Goal: Task Accomplishment & Management: Manage account settings

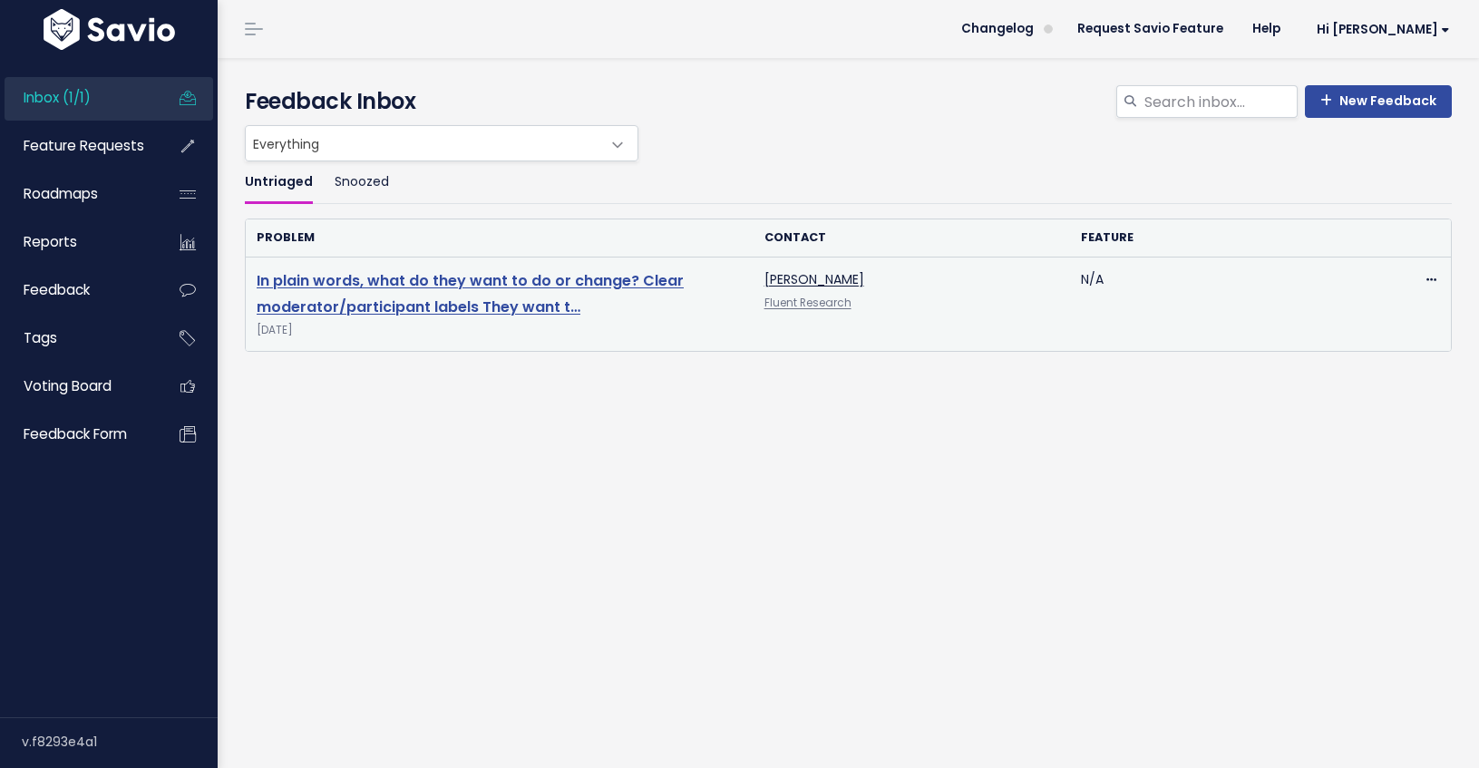
click at [432, 312] on link "In plain words, what do they want to do or change? Clear moderator/participant …" at bounding box center [470, 293] width 427 height 47
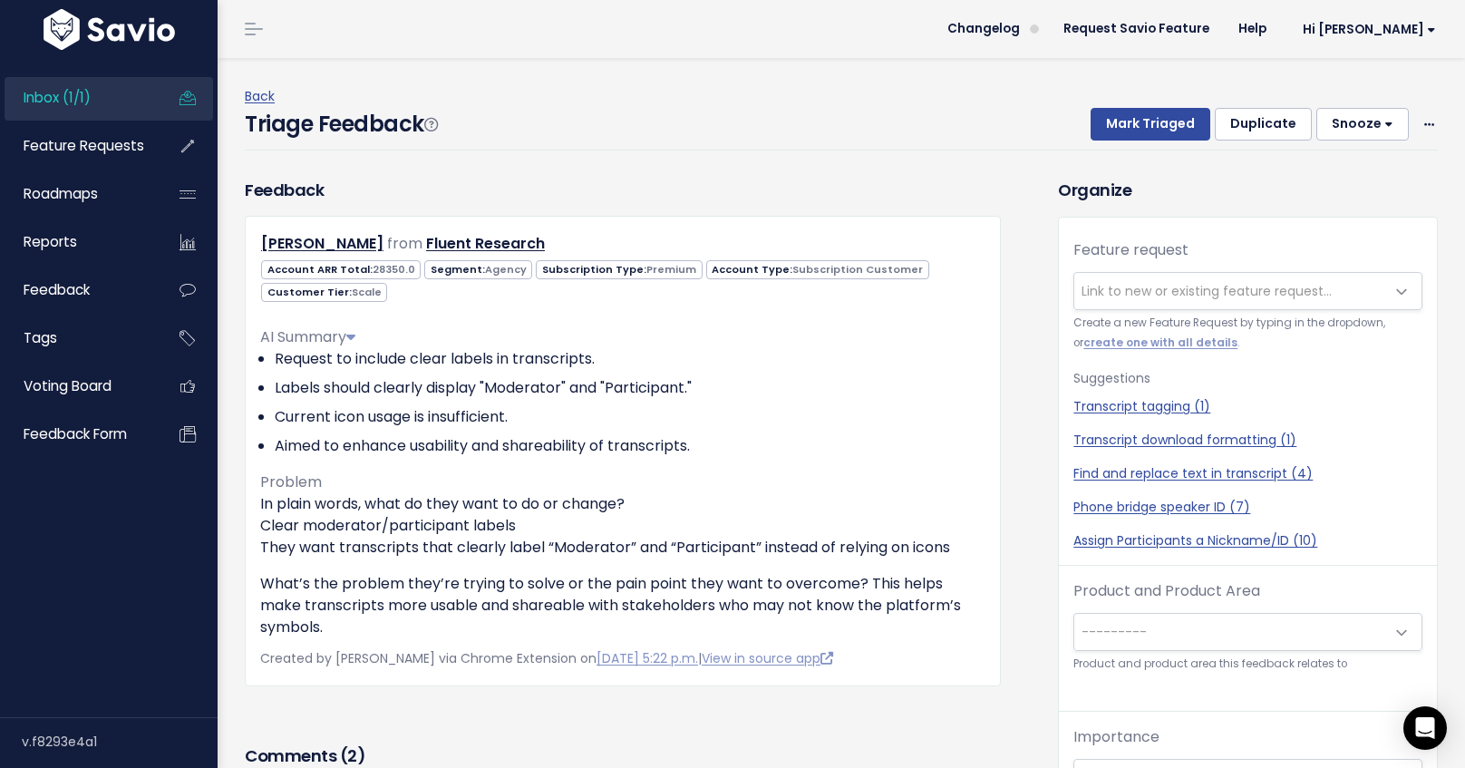
click at [1348, 125] on button "Snooze" at bounding box center [1363, 124] width 92 height 33
click at [1340, 171] on button "1 day" at bounding box center [1371, 169] width 131 height 35
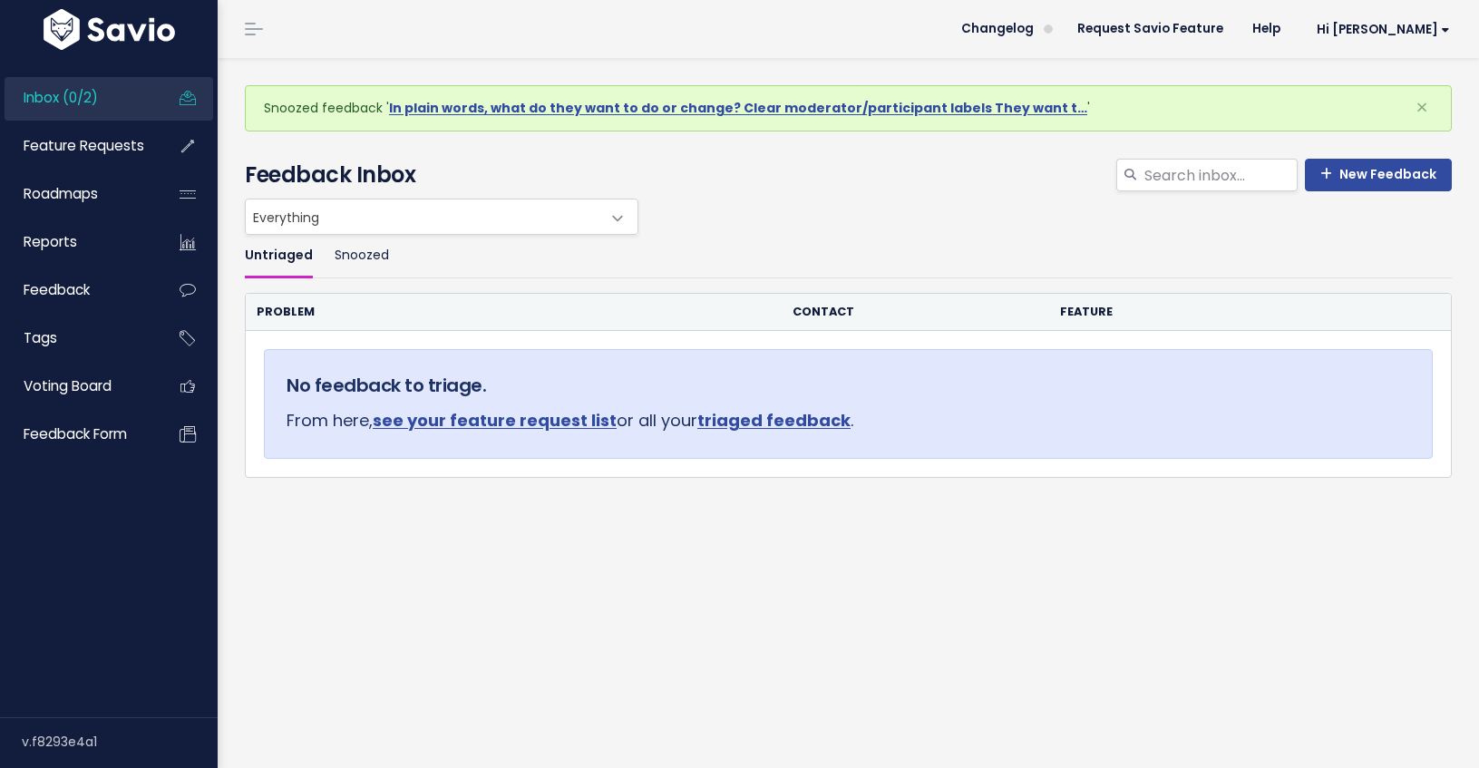
click at [752, 168] on h4 "Feedback Inbox" at bounding box center [848, 175] width 1207 height 33
